Goal: Find specific page/section: Find specific page/section

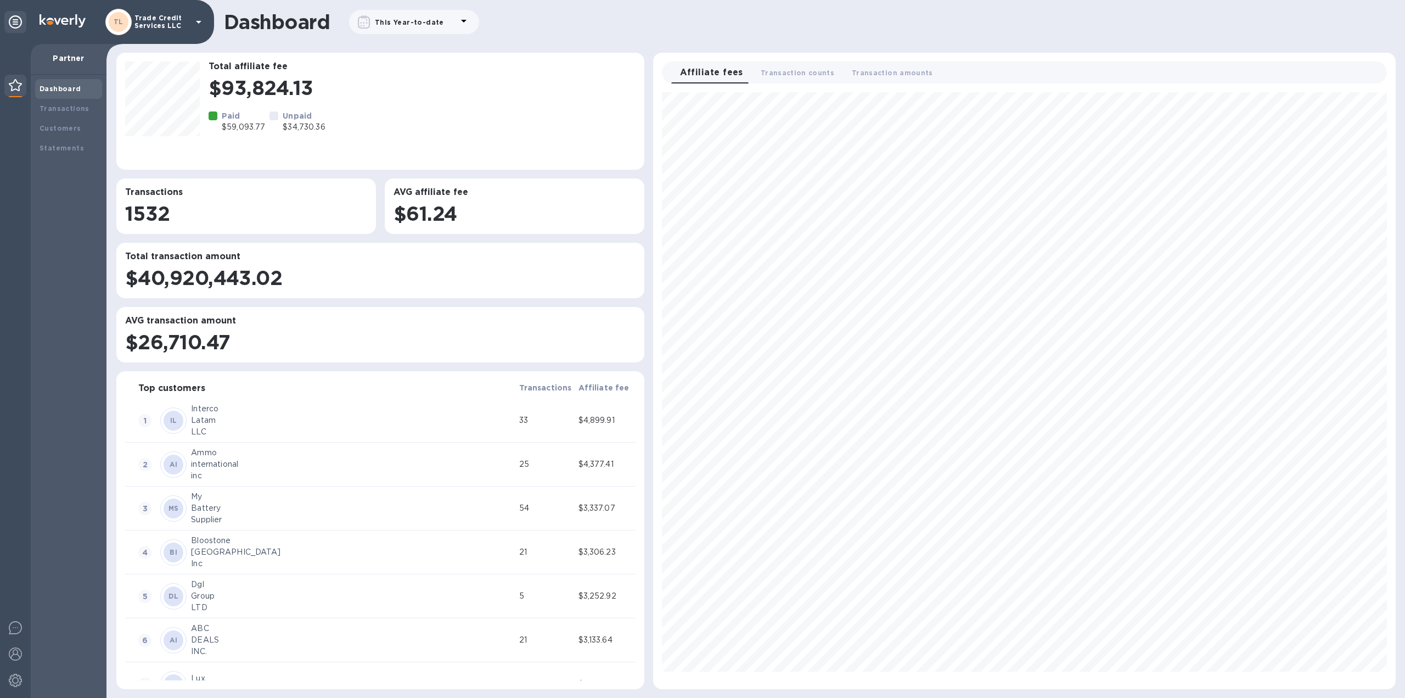
scroll to position [587, 733]
click at [33, 100] on div "Dashboard Transactions Customers Statements" at bounding box center [69, 386] width 76 height 623
click at [46, 102] on div "Transactions" at bounding box center [68, 109] width 67 height 20
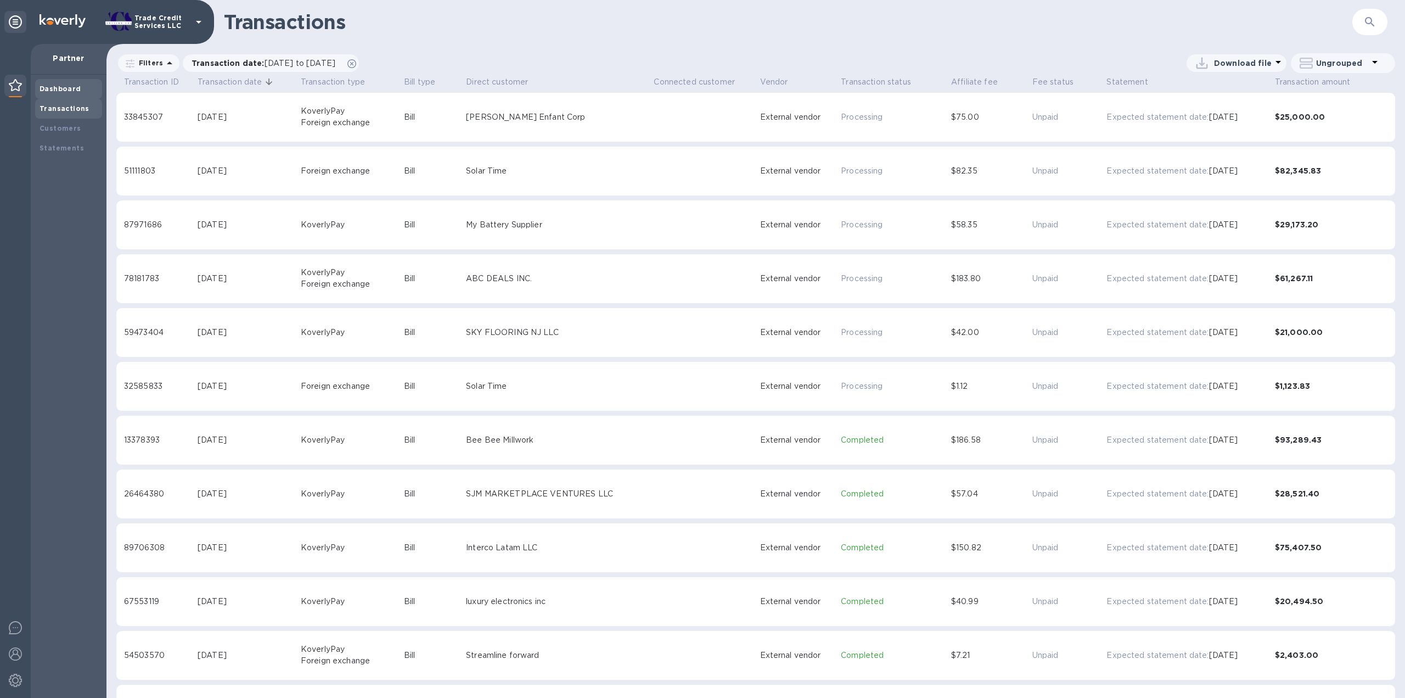
click at [55, 84] on div "Dashboard" at bounding box center [69, 88] width 58 height 11
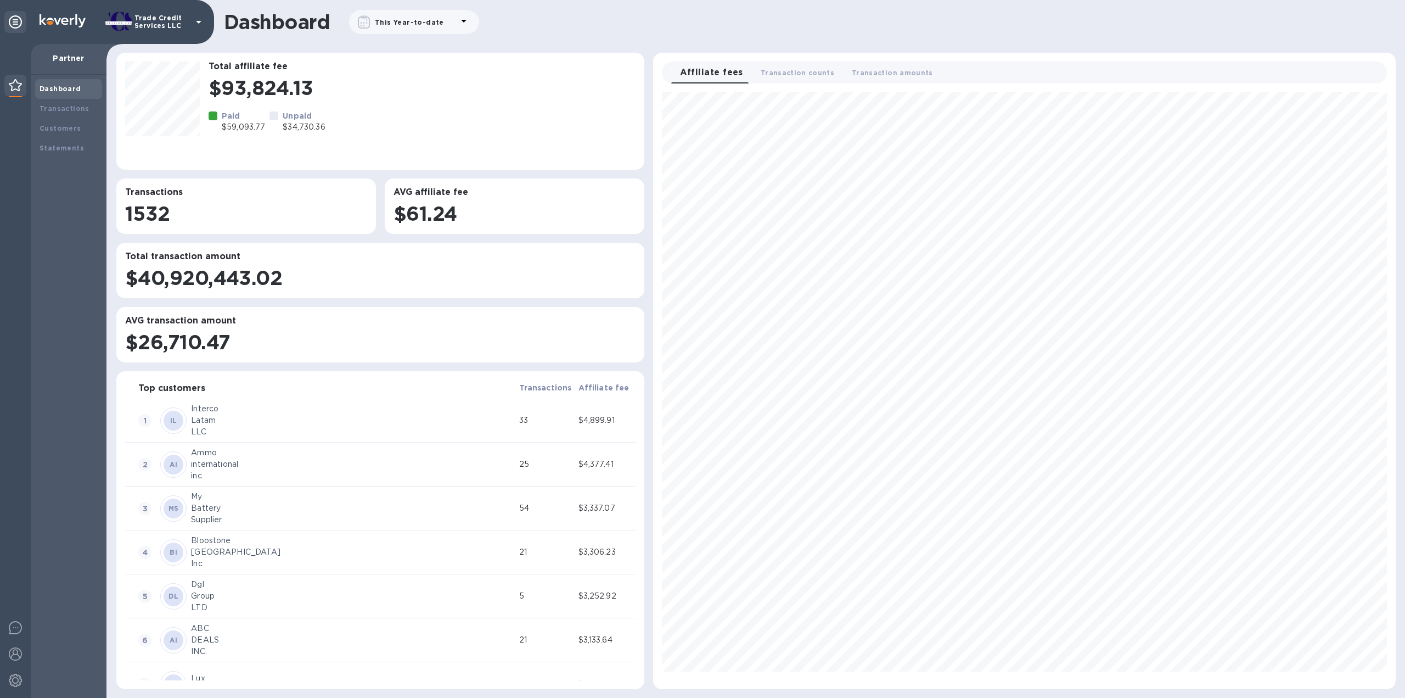
scroll to position [587, 733]
